Goal: Book appointment/travel/reservation

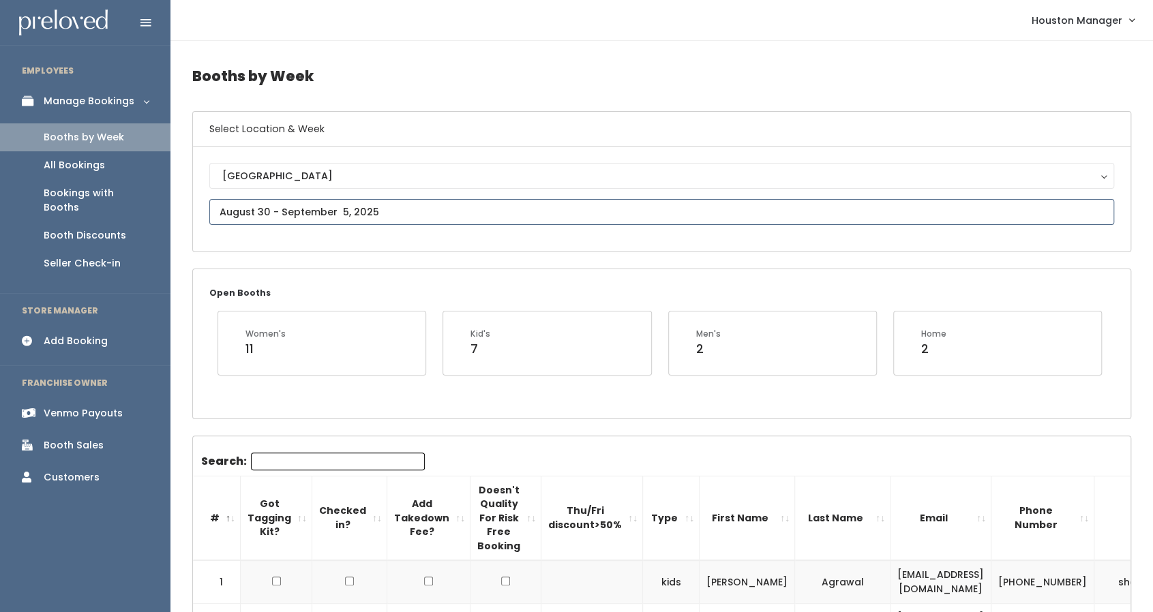
click at [280, 215] on input "text" at bounding box center [661, 212] width 905 height 26
click at [328, 210] on input "August 16 to August 22" at bounding box center [661, 212] width 905 height 26
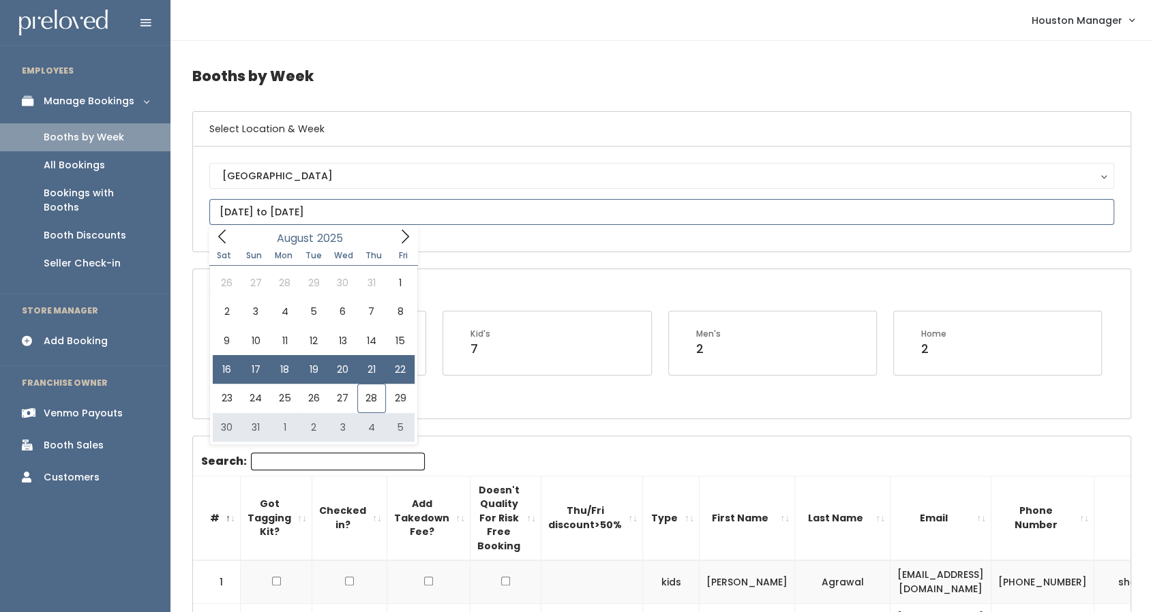
type input "[DATE] to [DATE]"
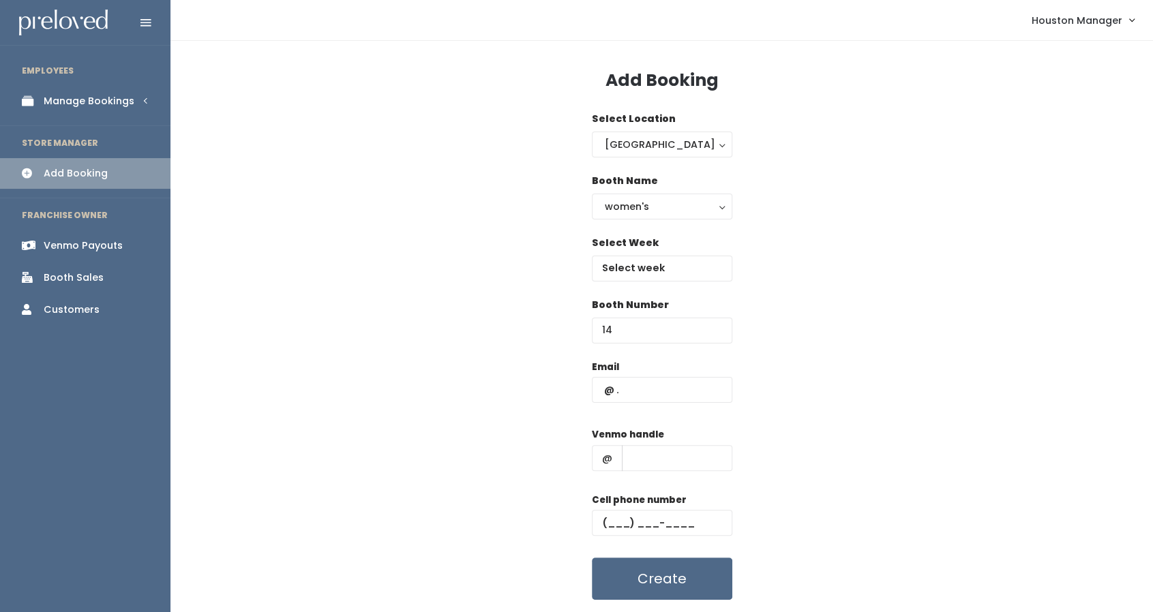
type input "14"
click at [635, 403] on div "Email" at bounding box center [662, 388] width 140 height 57
click at [636, 381] on input "text" at bounding box center [662, 390] width 140 height 26
paste input "ludmilagpaul@gmail.com"
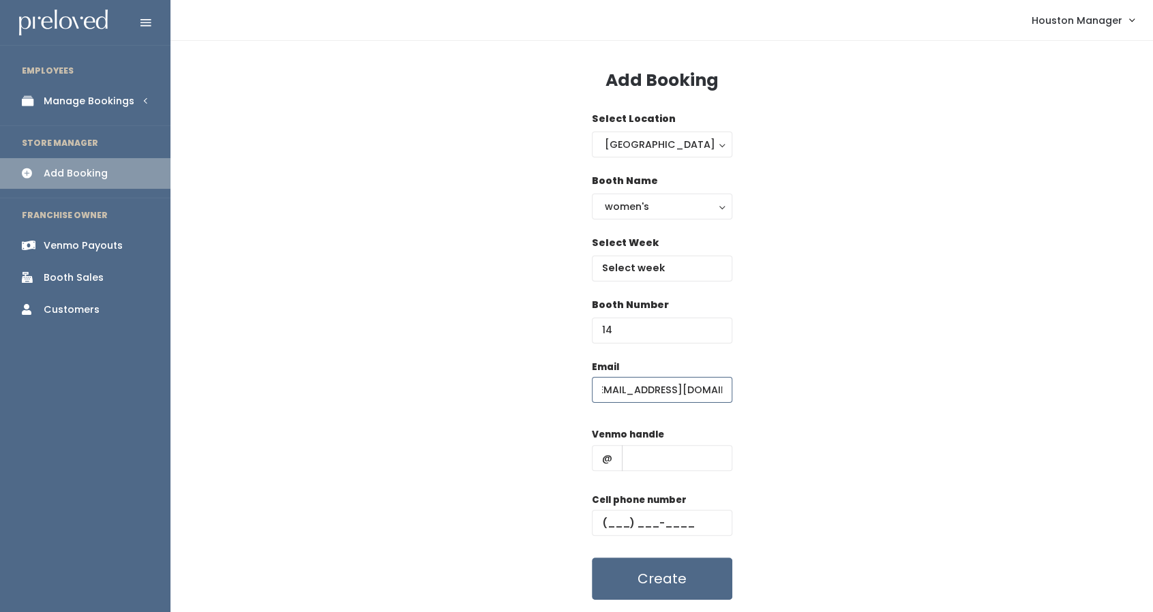
type input "[EMAIL_ADDRESS][DOMAIN_NAME]"
click at [663, 466] on input "text" at bounding box center [677, 458] width 110 height 26
type input "f"
click at [642, 513] on input "text" at bounding box center [662, 523] width 140 height 26
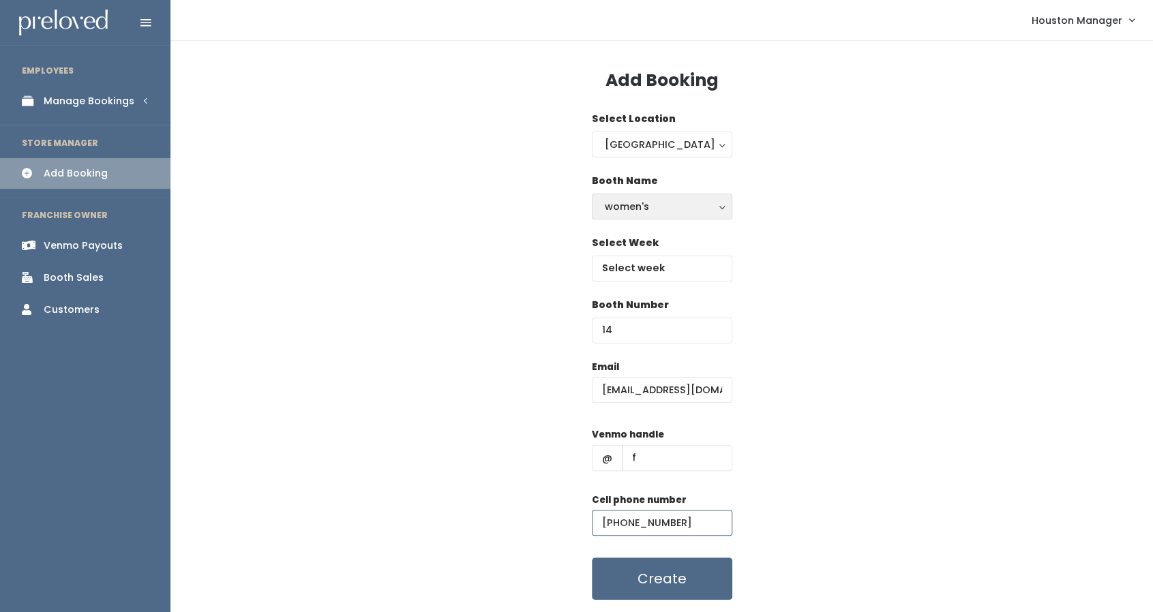
type input "[PHONE_NUMBER]"
click at [652, 201] on div "women's" at bounding box center [662, 206] width 115 height 15
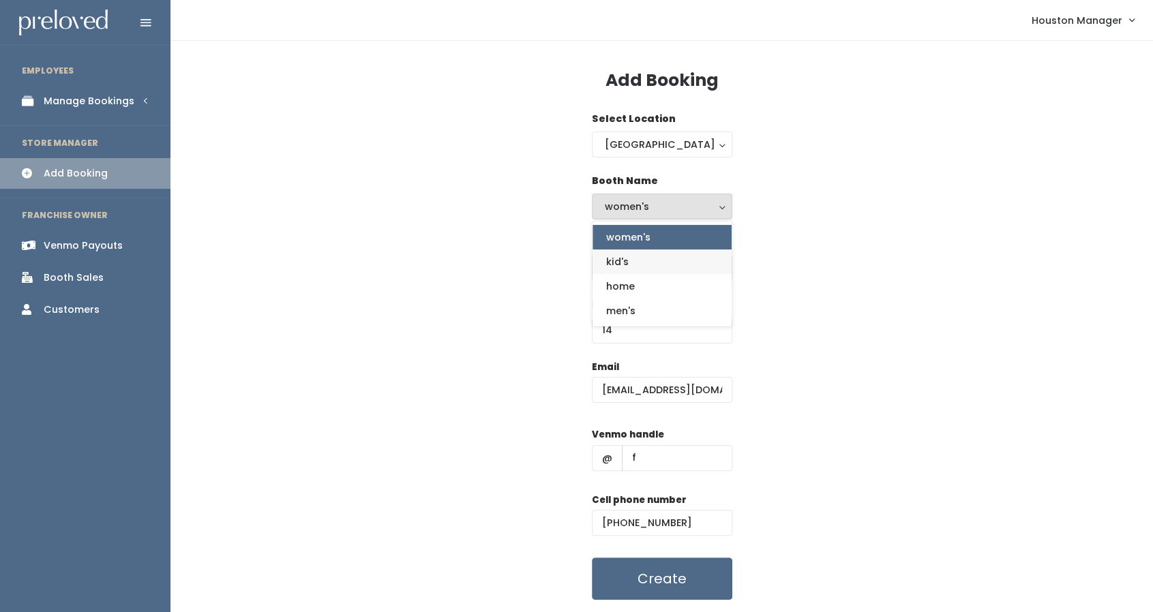
click at [650, 257] on link "kid's" at bounding box center [662, 262] width 139 height 25
select select "kids"
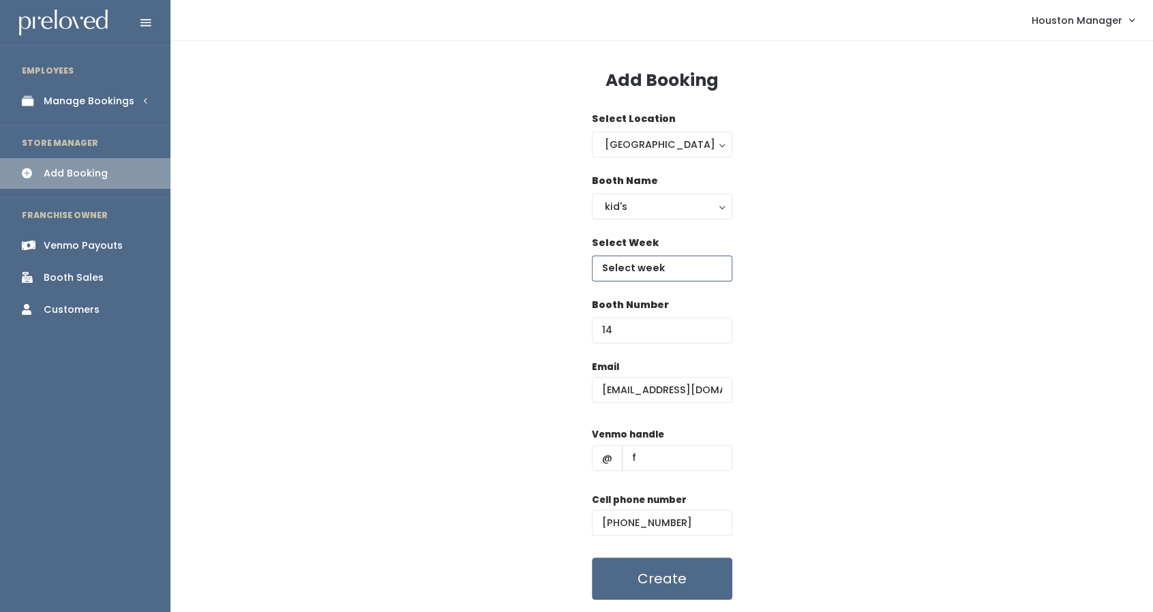
click at [650, 278] on input "text" at bounding box center [662, 269] width 140 height 26
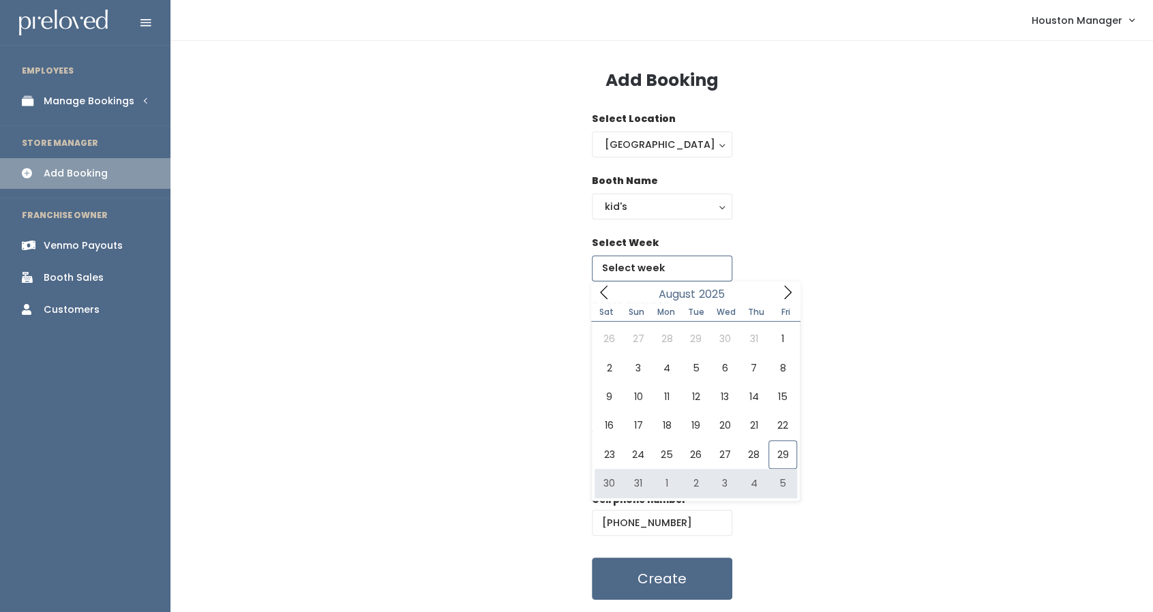
type input "August 30 to September 5"
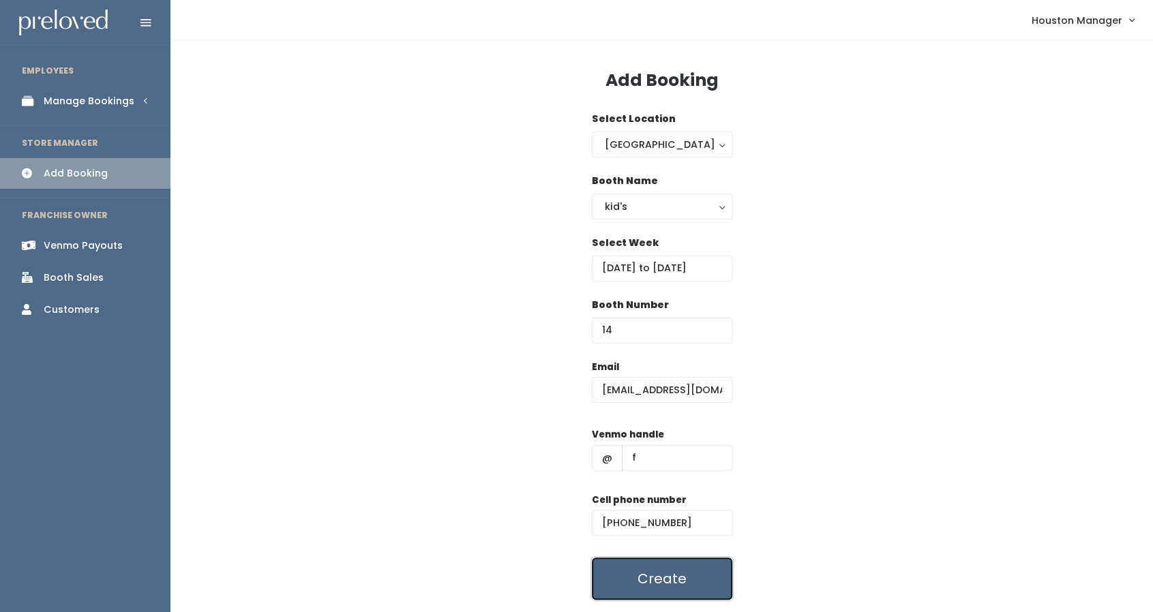
click at [702, 589] on button "Create" at bounding box center [662, 579] width 140 height 42
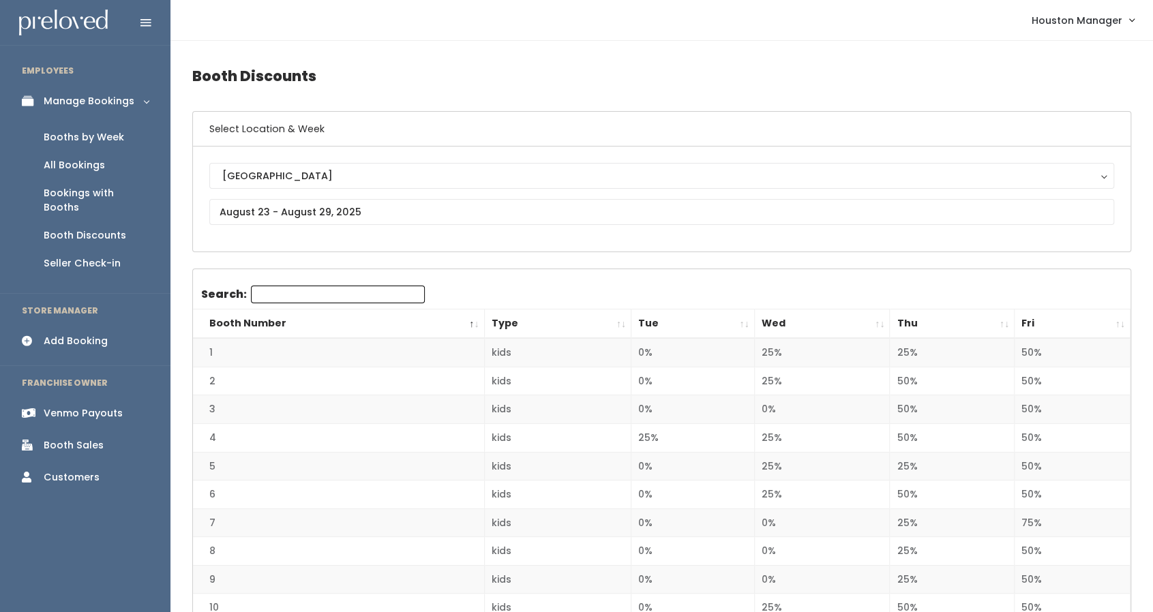
click at [88, 141] on div "Booths by Week" at bounding box center [84, 137] width 80 height 14
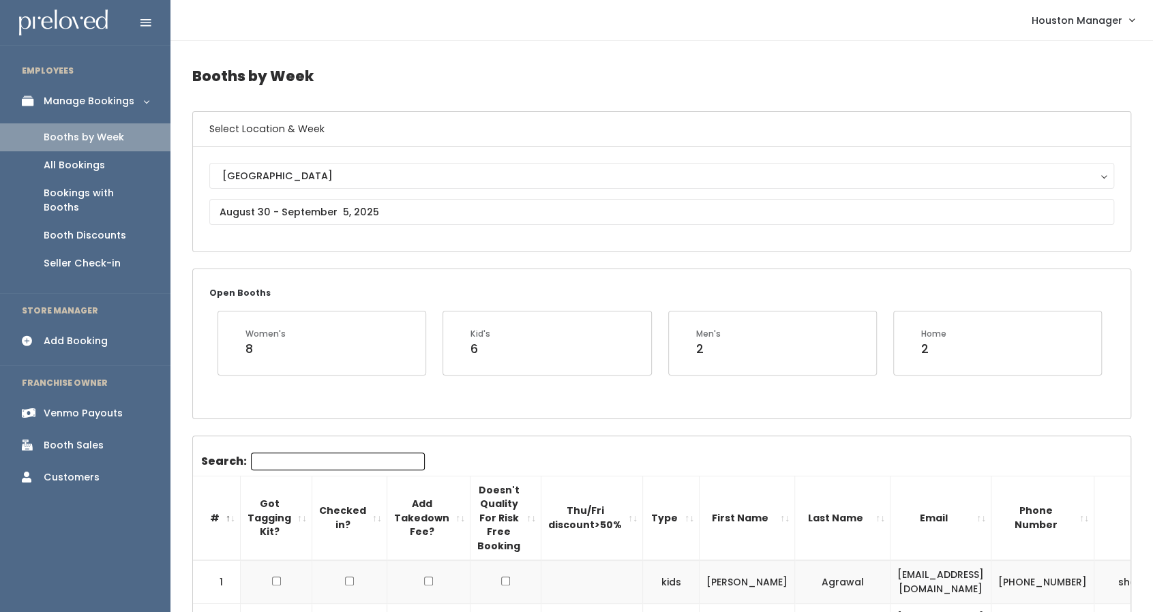
click at [145, 173] on link "All Bookings" at bounding box center [85, 165] width 170 height 28
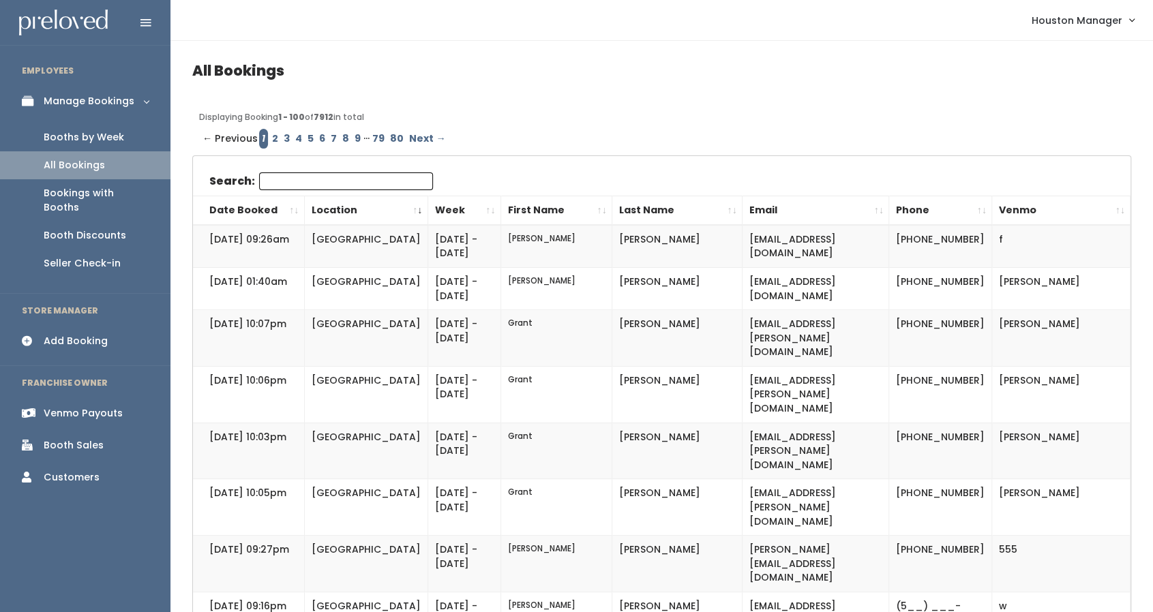
click at [80, 133] on div "Booths by Week" at bounding box center [84, 137] width 80 height 14
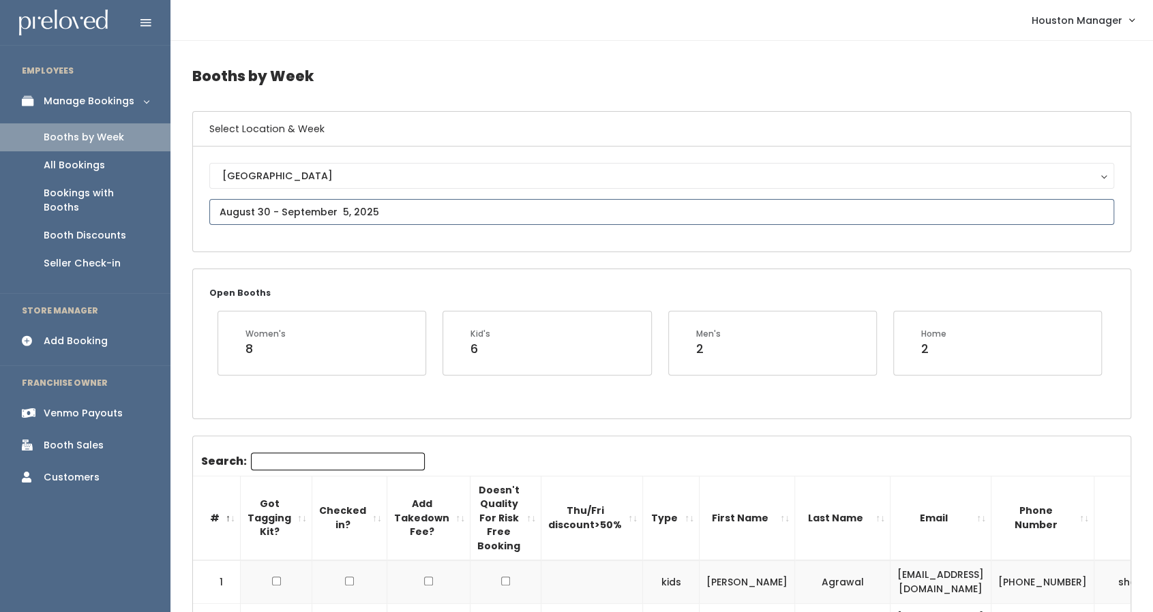
click at [256, 220] on input "text" at bounding box center [661, 212] width 905 height 26
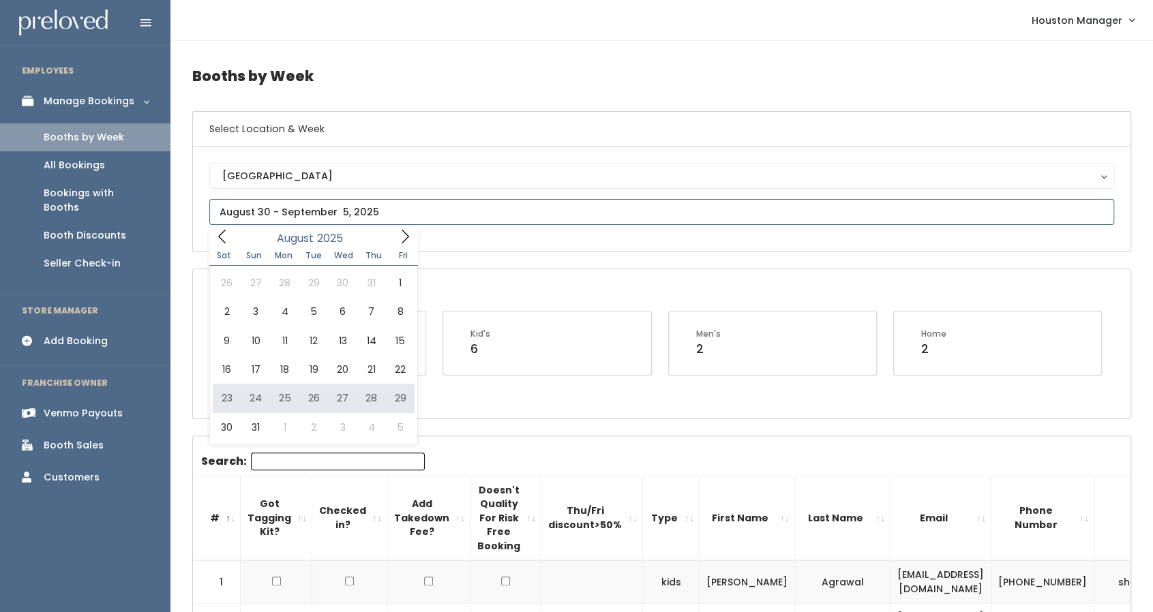
type input "[DATE] to [DATE]"
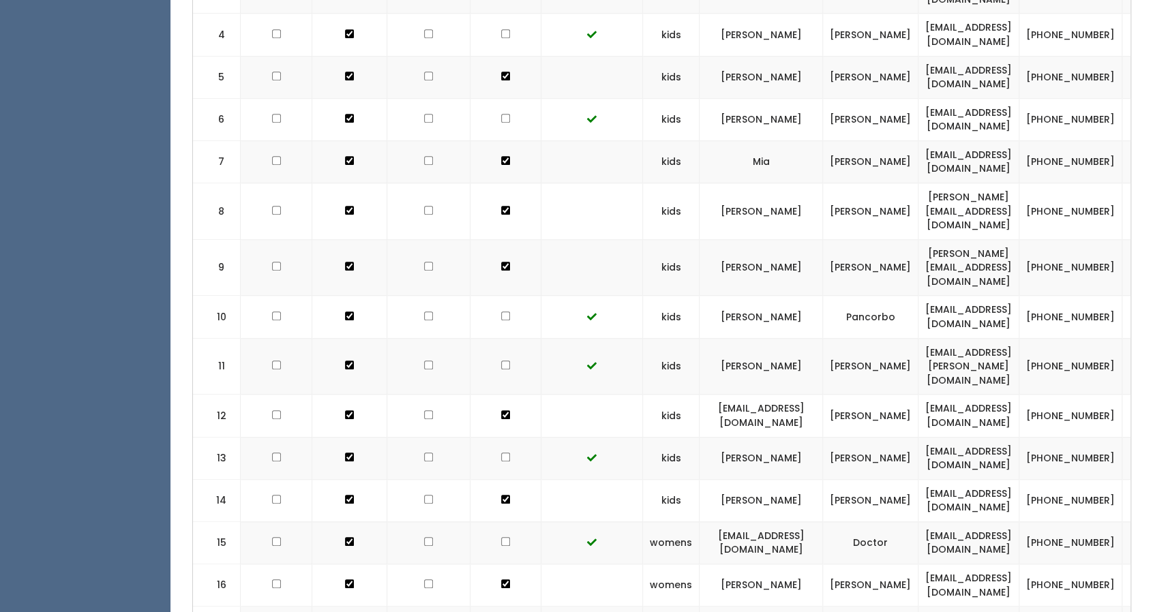
scroll to position [667, 0]
